Goal: Information Seeking & Learning: Learn about a topic

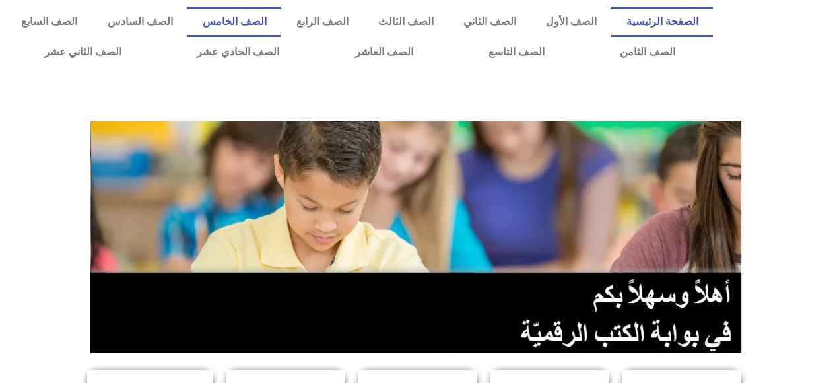
click at [281, 26] on link "الصف الخامس" at bounding box center [235, 22] width 94 height 30
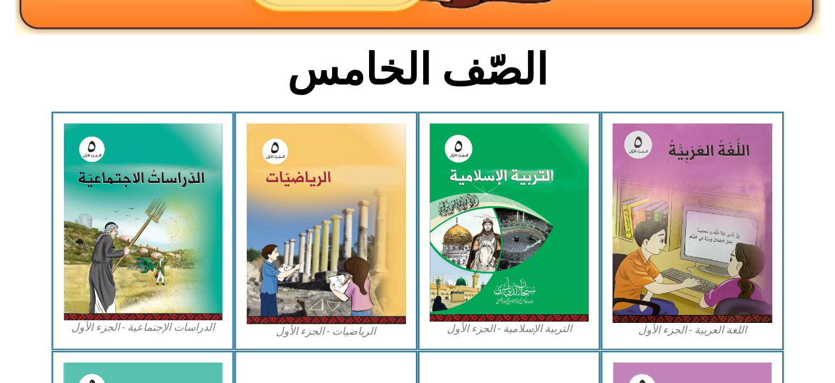
scroll to position [300, 0]
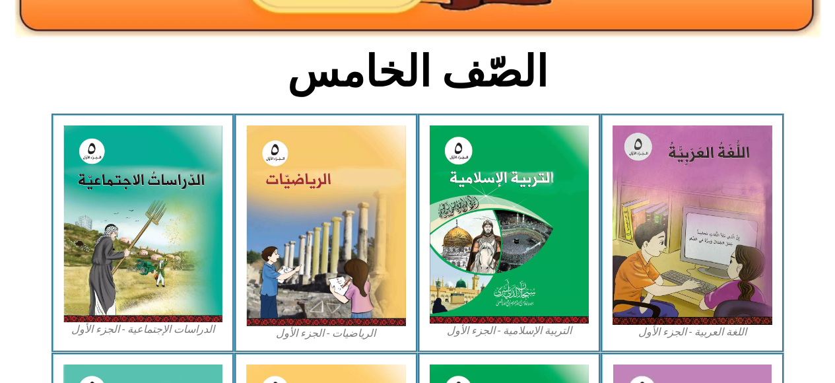
click at [330, 197] on img at bounding box center [326, 225] width 160 height 201
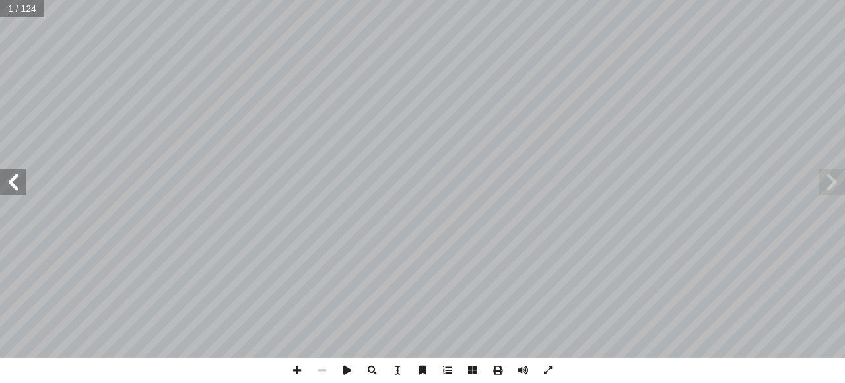
click at [17, 180] on span at bounding box center [13, 182] width 26 height 26
click at [16, 176] on span at bounding box center [13, 182] width 26 height 26
click at [13, 178] on span at bounding box center [13, 182] width 26 height 26
